Goal: Task Accomplishment & Management: Manage account settings

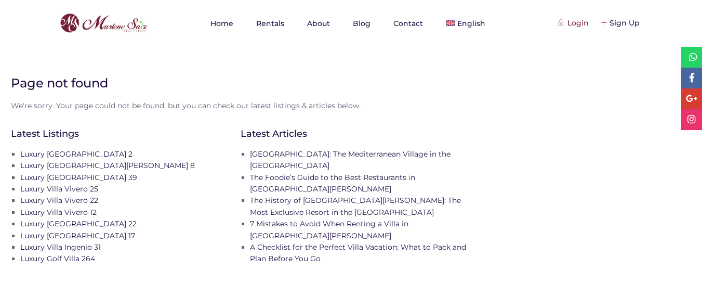
click at [566, 26] on div "Login" at bounding box center [574, 22] width 29 height 11
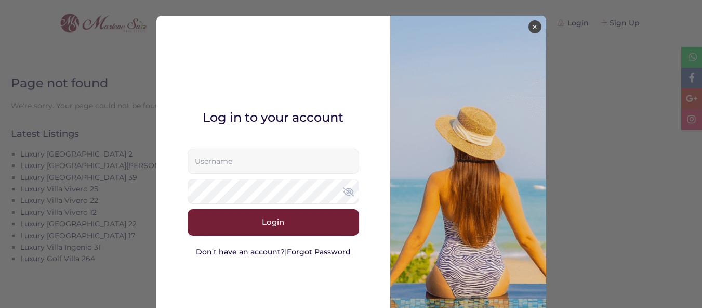
click at [267, 157] on input "text" at bounding box center [273, 161] width 171 height 25
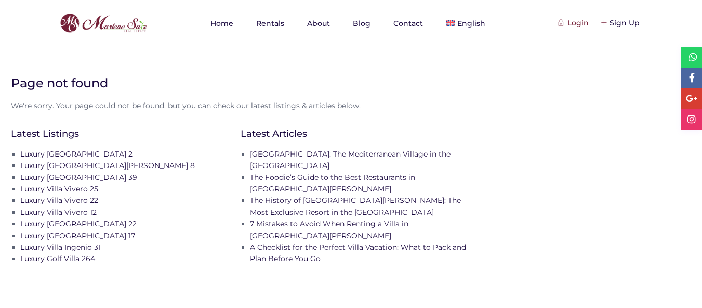
click at [576, 24] on div "Login" at bounding box center [574, 22] width 29 height 11
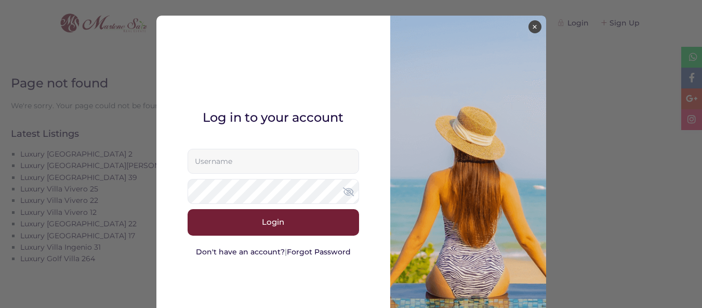
paste input "[EMAIL_ADDRESS][DOMAIN_NAME]"
type input "[EMAIL_ADDRESS][DOMAIN_NAME]"
click at [343, 190] on icon at bounding box center [348, 191] width 11 height 9
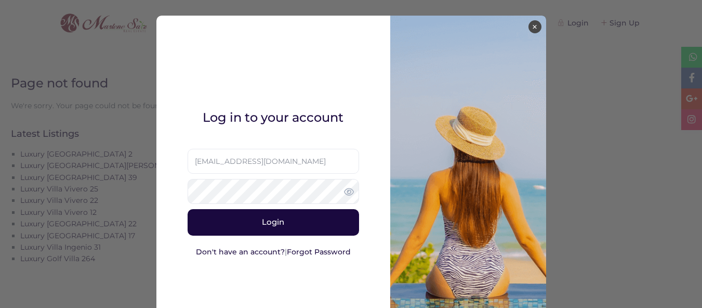
click at [202, 220] on button "Login" at bounding box center [273, 222] width 171 height 26
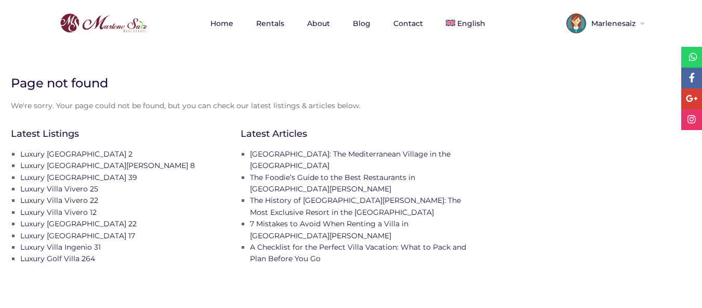
click at [624, 20] on span "Marlenesaiz" at bounding box center [612, 23] width 52 height 7
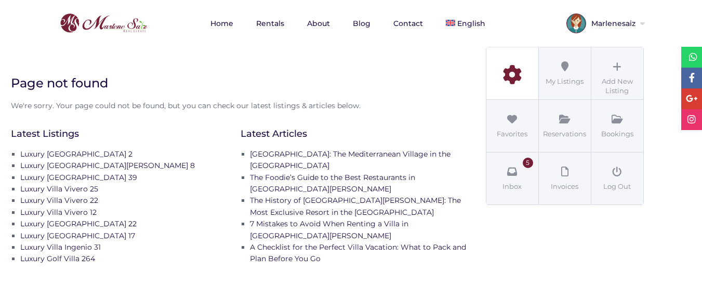
click at [514, 77] on icon at bounding box center [512, 74] width 47 height 19
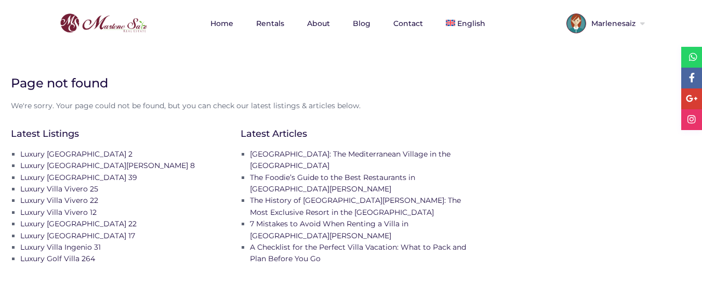
click at [626, 22] on span "Marlenesaiz" at bounding box center [612, 23] width 52 height 7
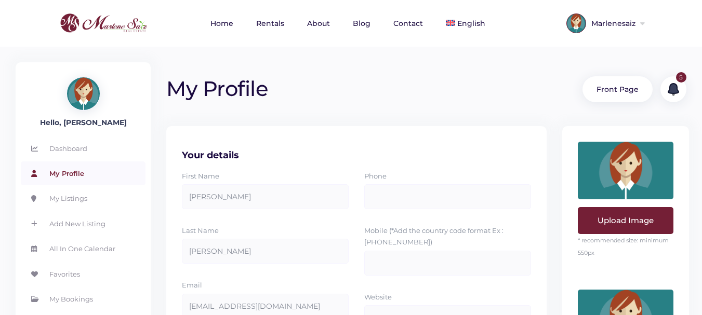
click at [626, 22] on span "Marlenesaiz" at bounding box center [612, 23] width 52 height 7
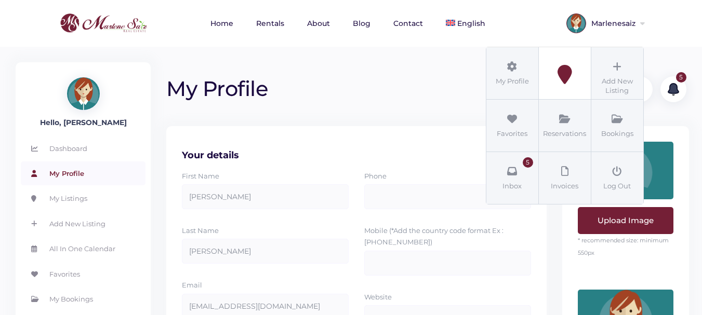
click at [559, 78] on icon at bounding box center [564, 74] width 47 height 19
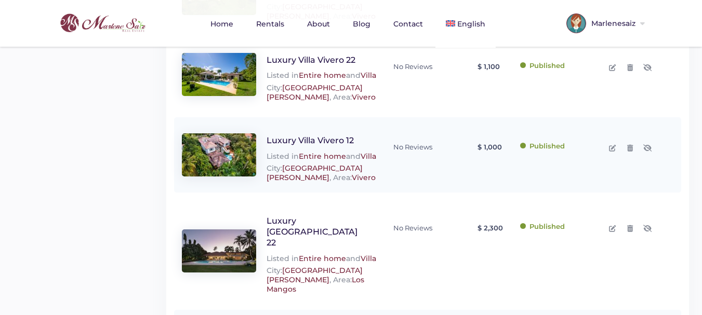
scroll to position [855, 0]
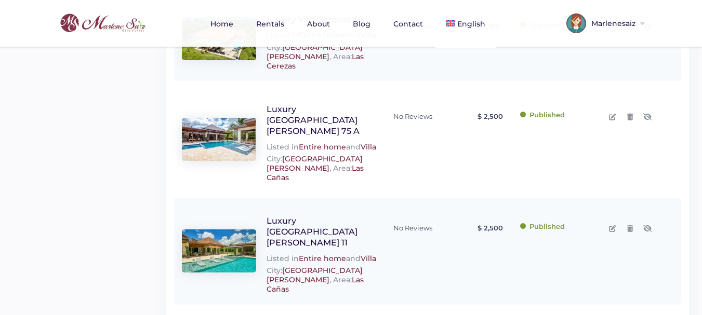
scroll to position [855, 0]
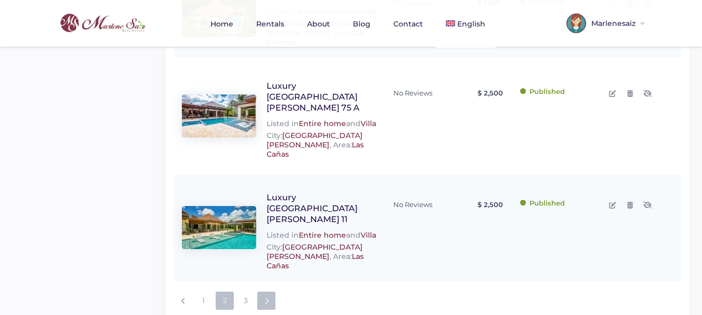
click at [270, 292] on link at bounding box center [266, 301] width 18 height 18
